Goal: Communication & Community: Participate in discussion

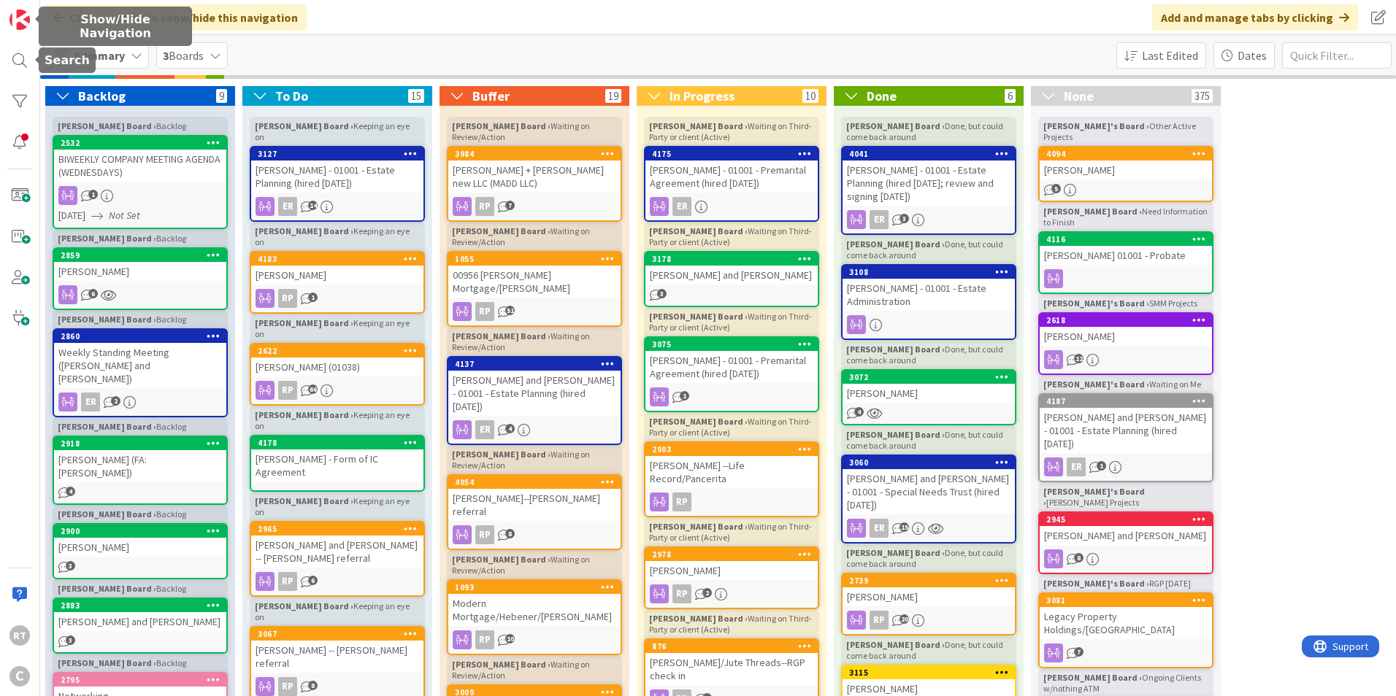
click at [97, 58] on span "Summary" at bounding box center [99, 56] width 50 height 18
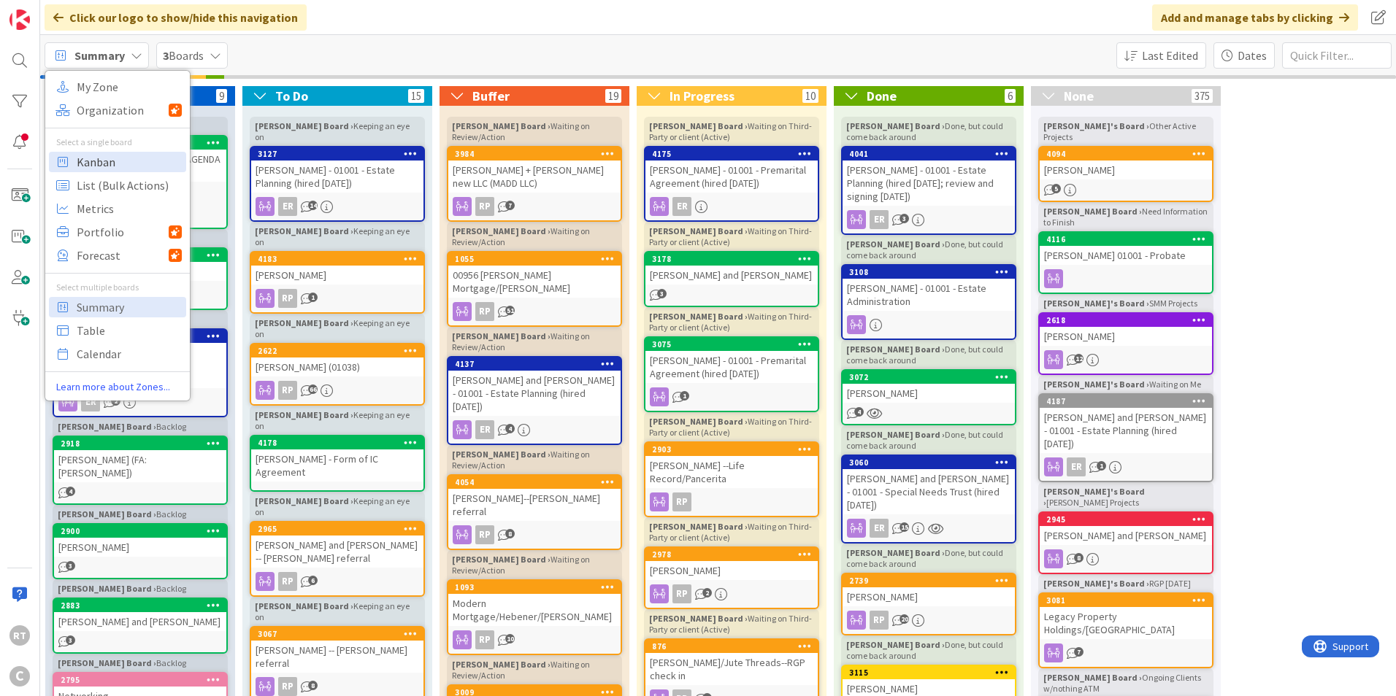
click at [101, 156] on span "Kanban" at bounding box center [129, 162] width 105 height 22
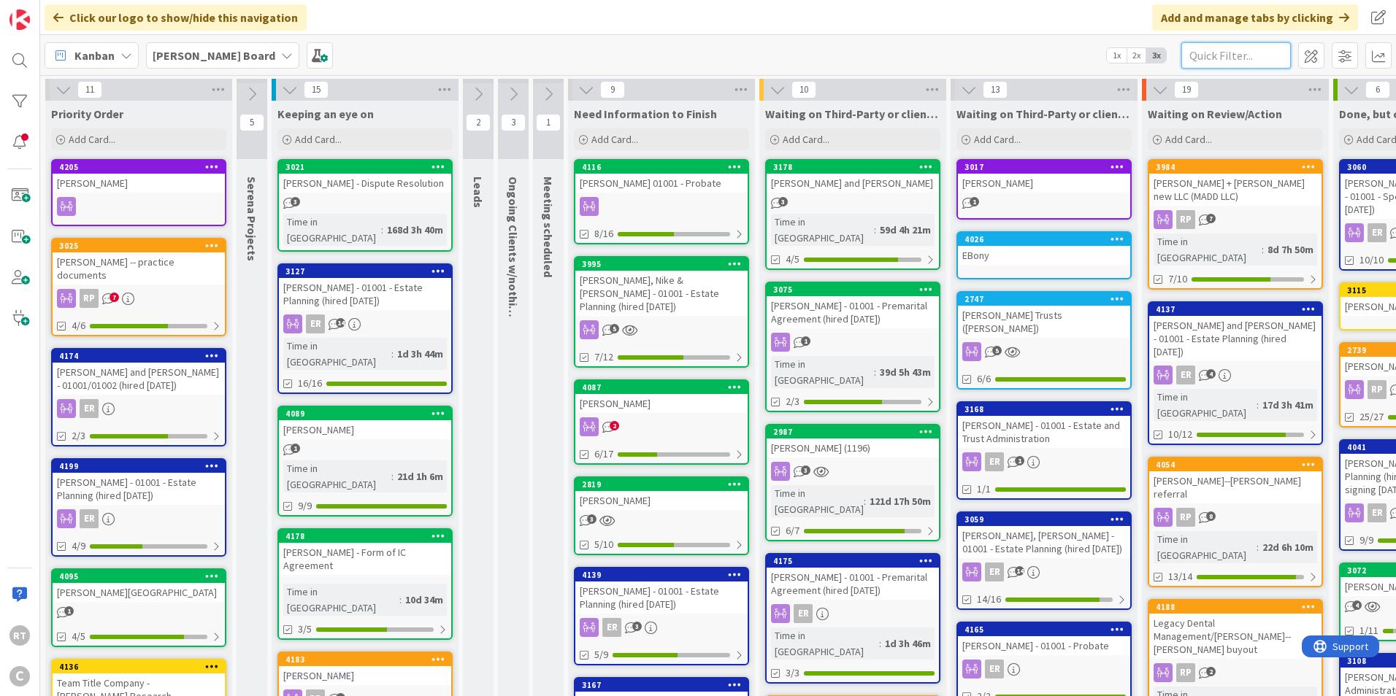
click at [1231, 53] on input "text" at bounding box center [1235, 55] width 109 height 26
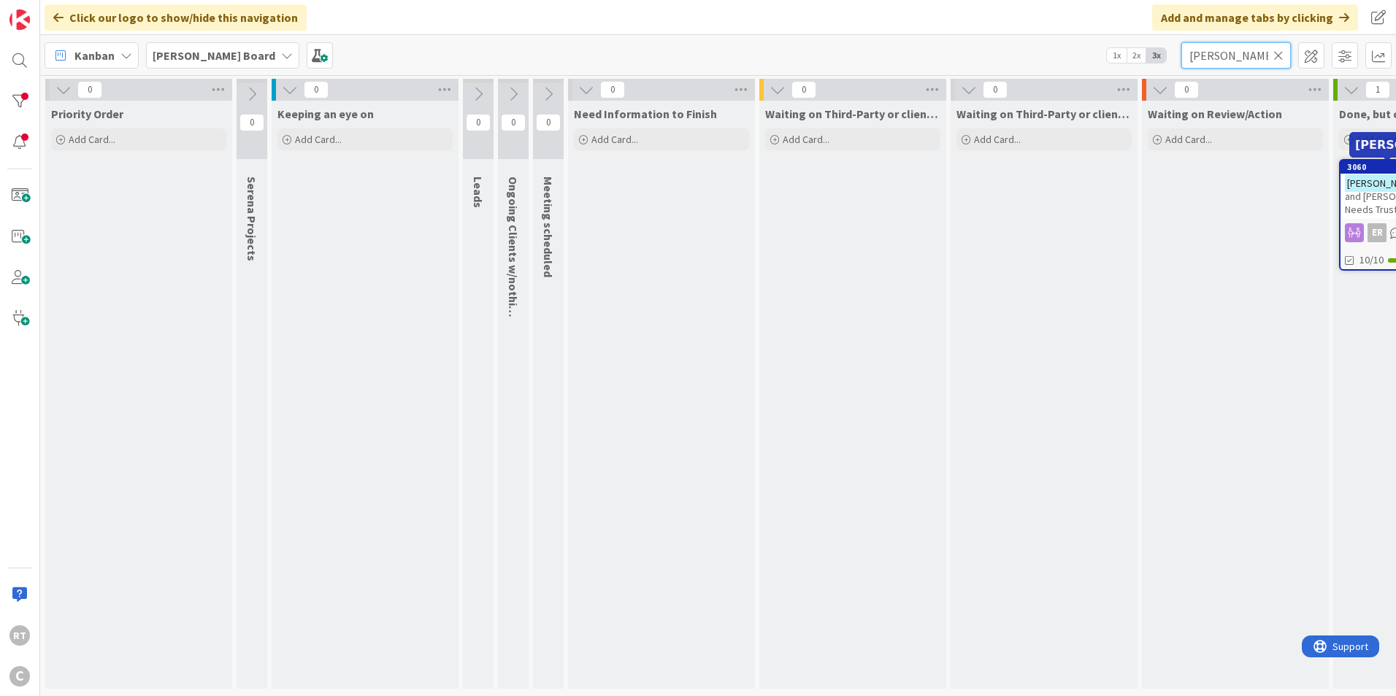
type input "[PERSON_NAME]"
click at [1361, 177] on mark "[PERSON_NAME]" at bounding box center [1382, 182] width 74 height 17
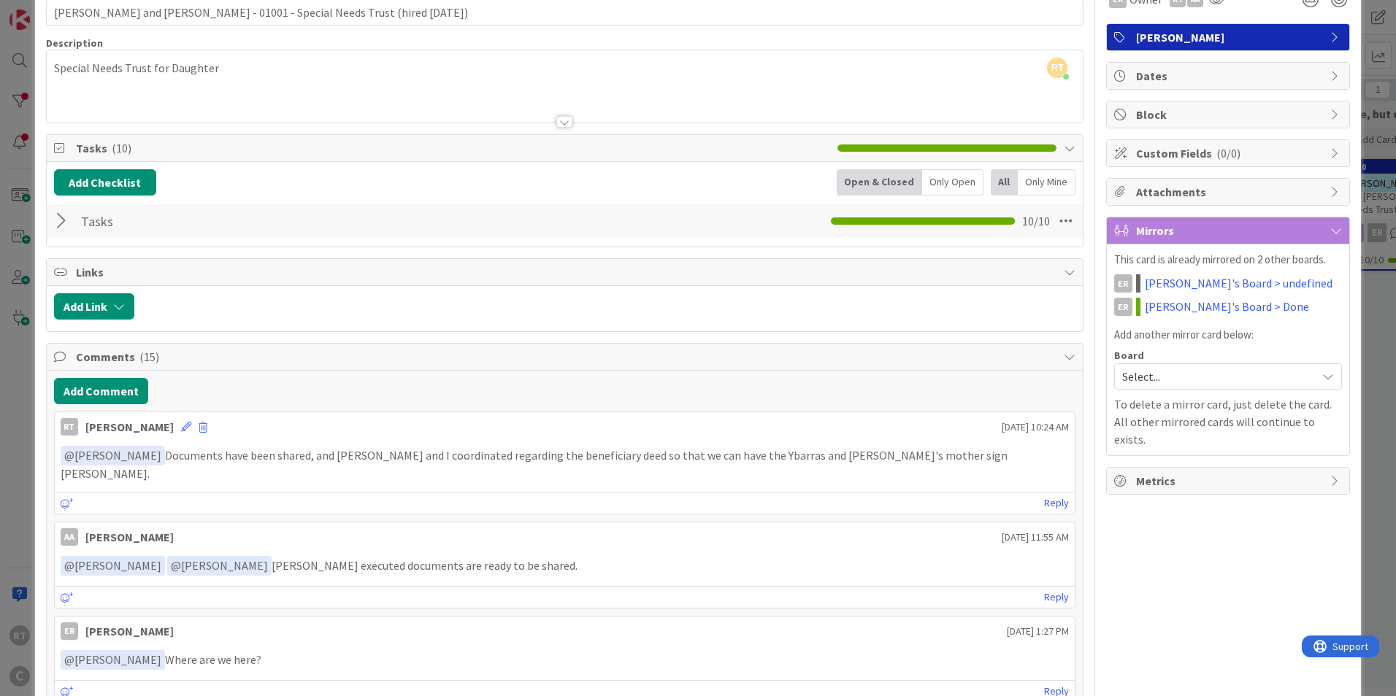
scroll to position [219, 0]
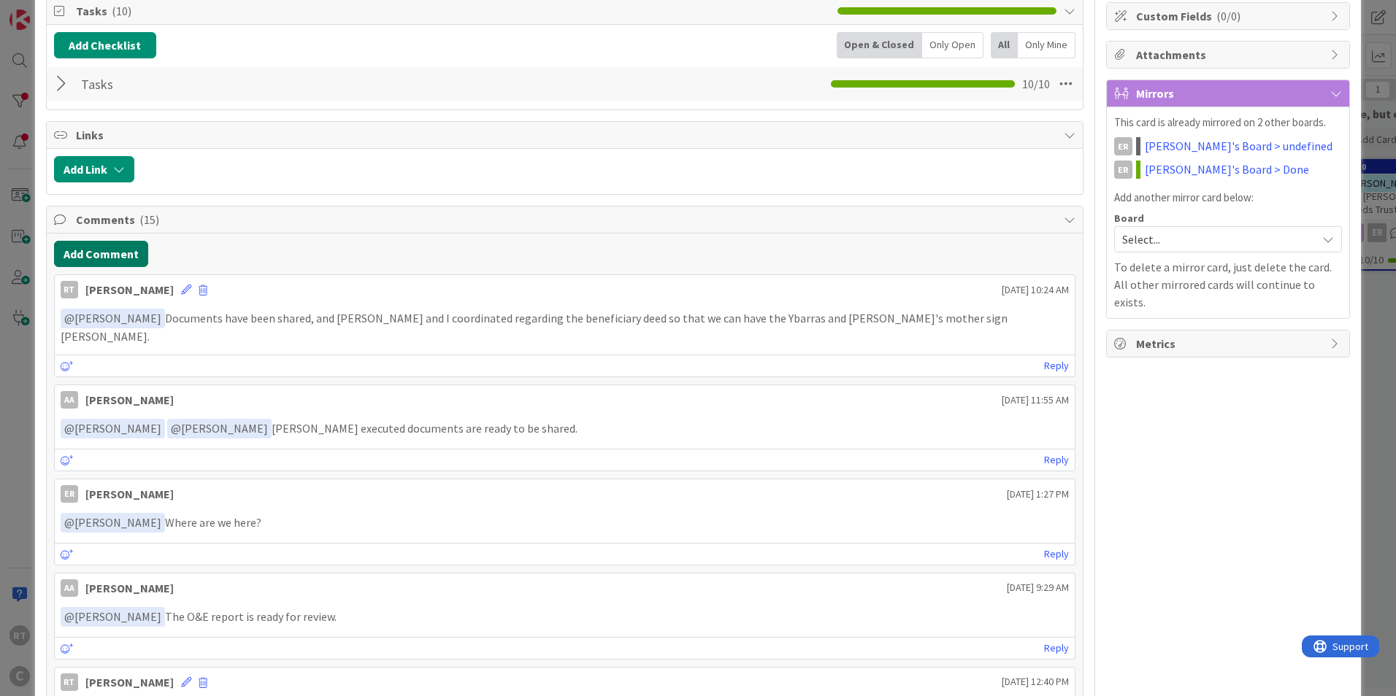
click at [113, 261] on button "Add Comment" at bounding box center [101, 254] width 94 height 26
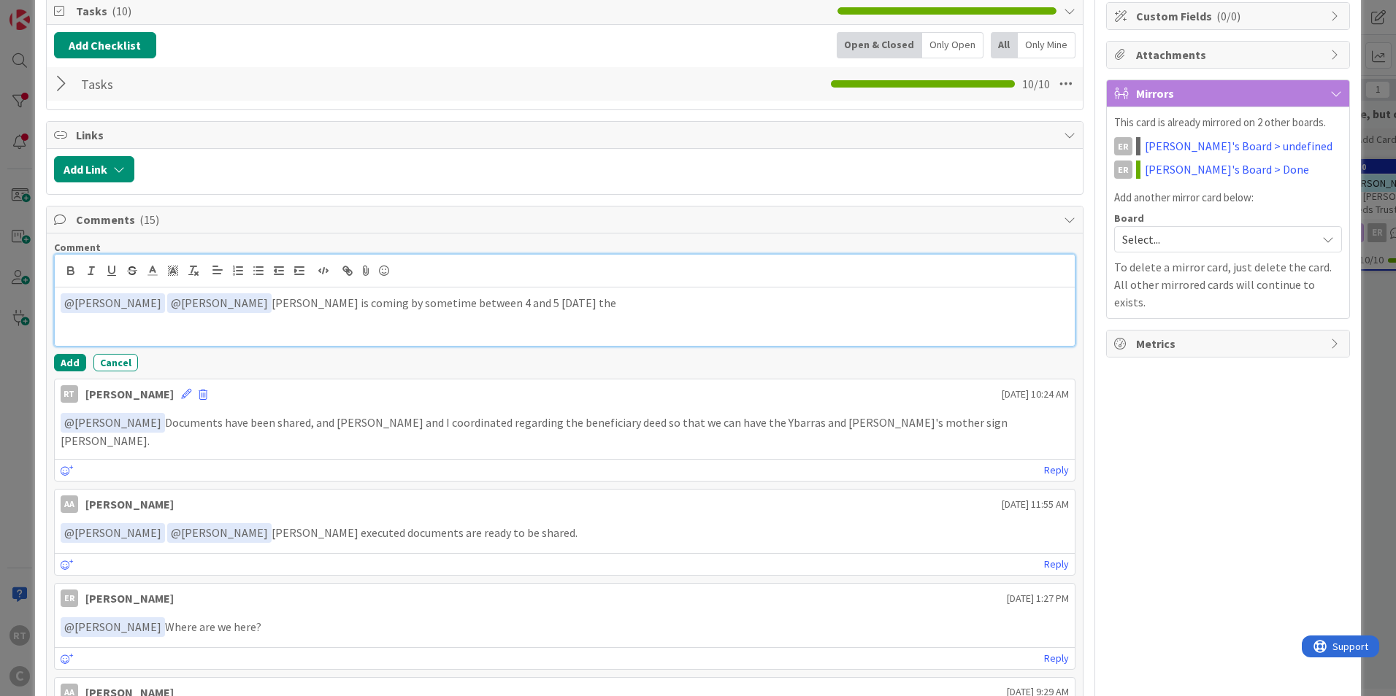
click at [616, 304] on p "﻿ @ [PERSON_NAME] ﻿ ﻿ @ [PERSON_NAME] ﻿ [PERSON_NAME] is coming by sometime bet…" at bounding box center [565, 303] width 1008 height 20
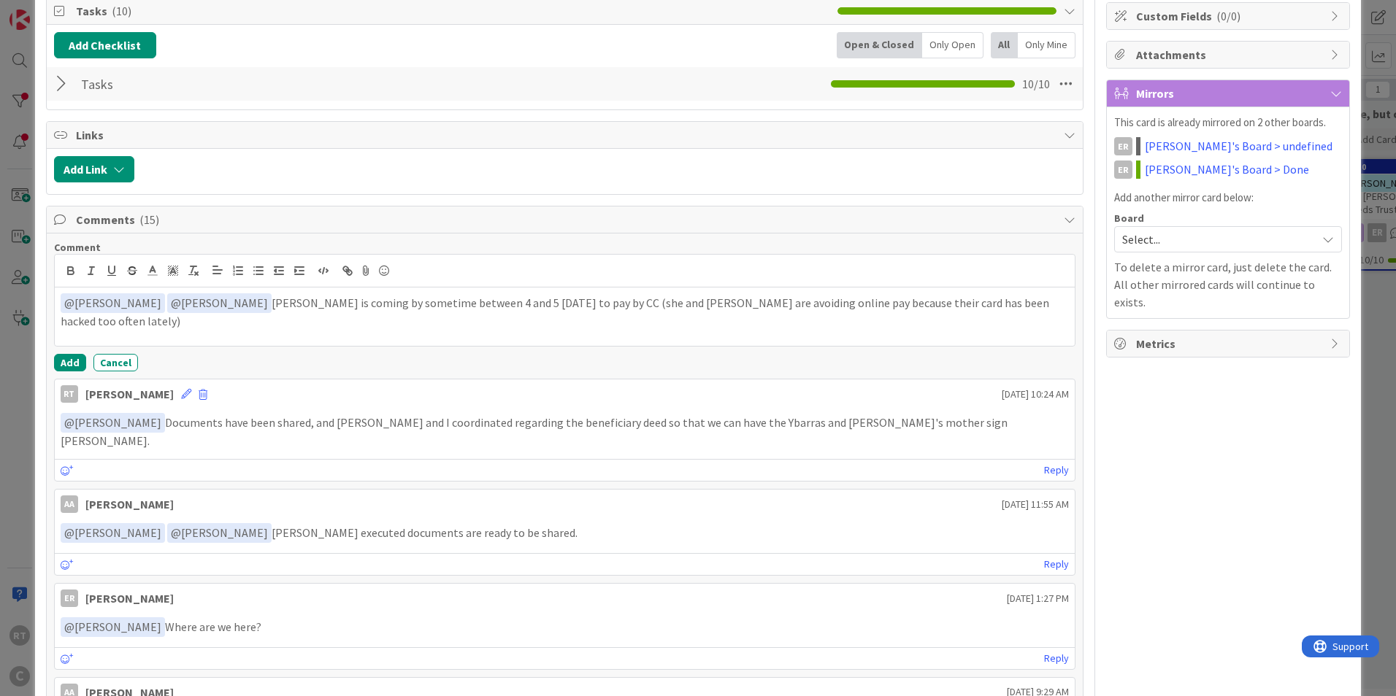
click at [71, 353] on div "Comment ﻿ @ [PERSON_NAME] ﻿ ﻿ @ [PERSON_NAME] ﻿ [PERSON_NAME] is coming by some…" at bounding box center [564, 306] width 1021 height 131
click at [68, 361] on button "Add" at bounding box center [70, 363] width 32 height 18
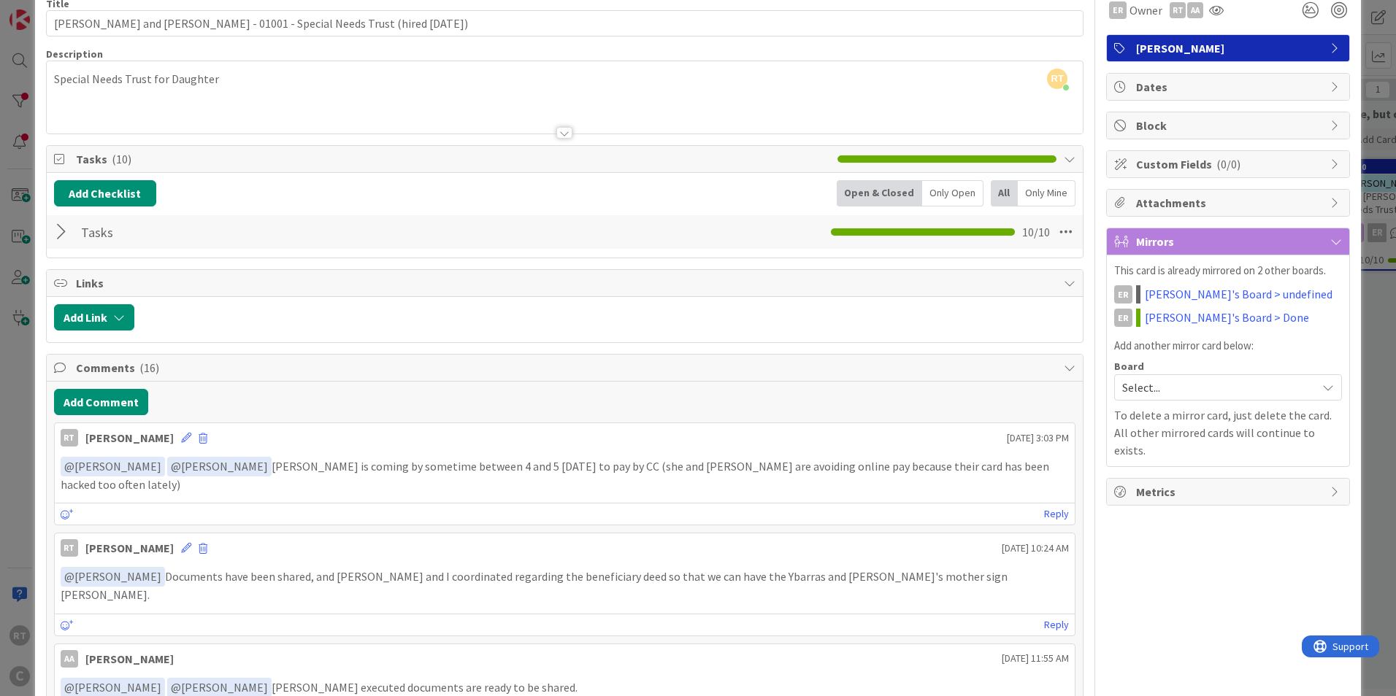
scroll to position [0, 0]
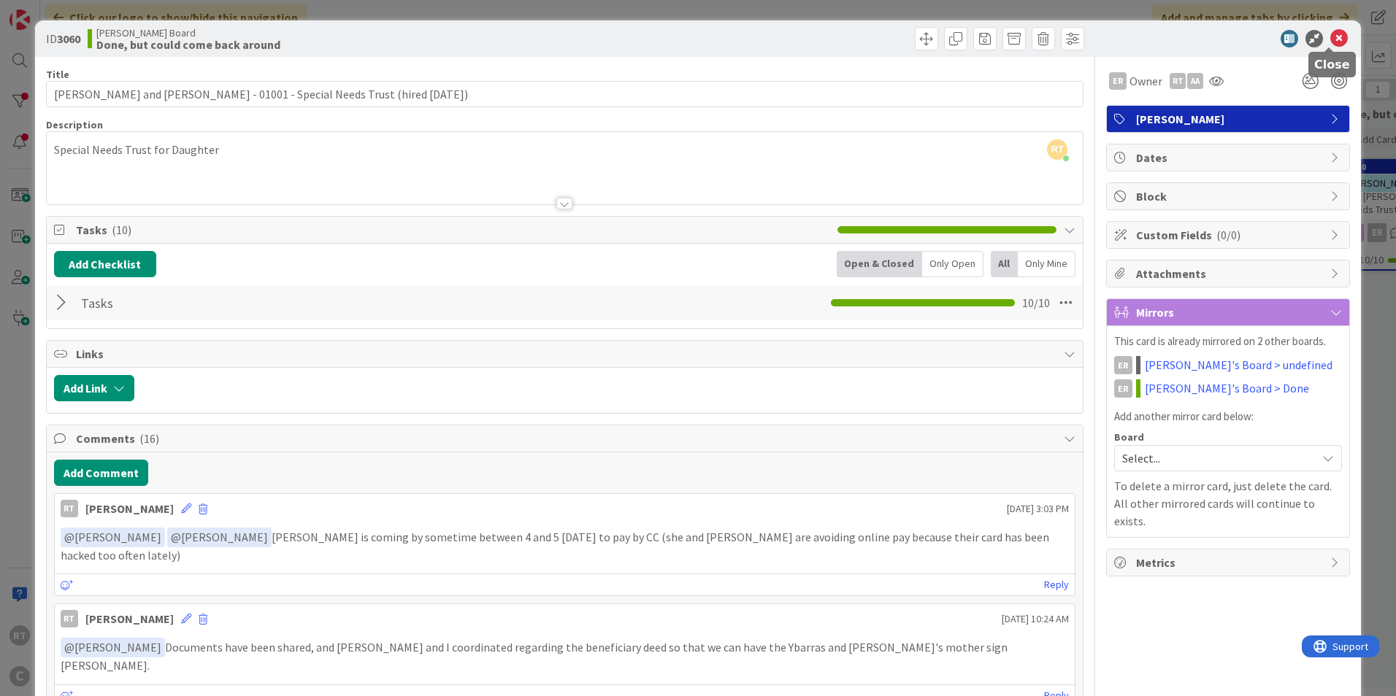
click at [1330, 38] on icon at bounding box center [1339, 39] width 18 height 18
